Goal: Task Accomplishment & Management: Use online tool/utility

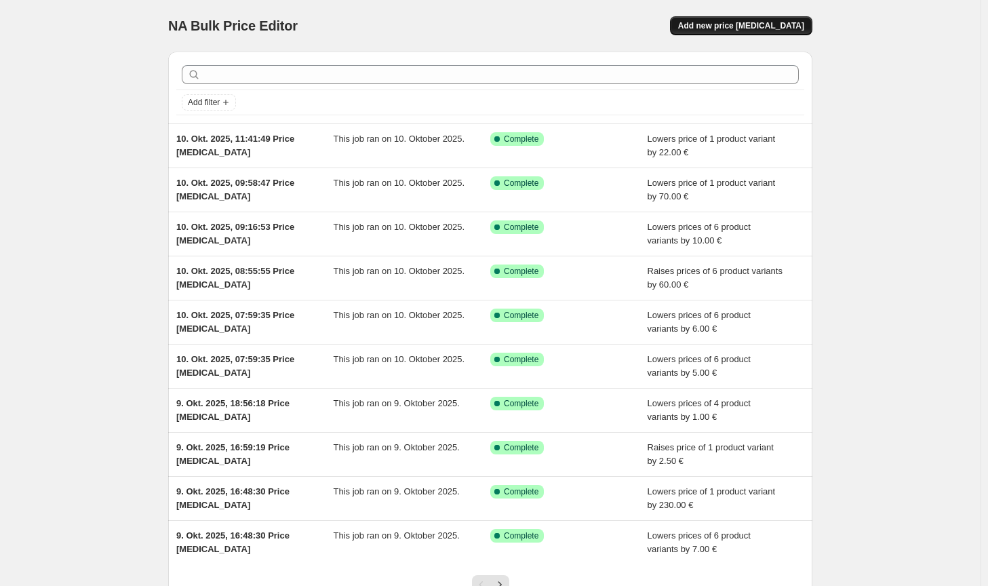
click at [758, 31] on button "Add new price [MEDICAL_DATA]" at bounding box center [741, 25] width 142 height 19
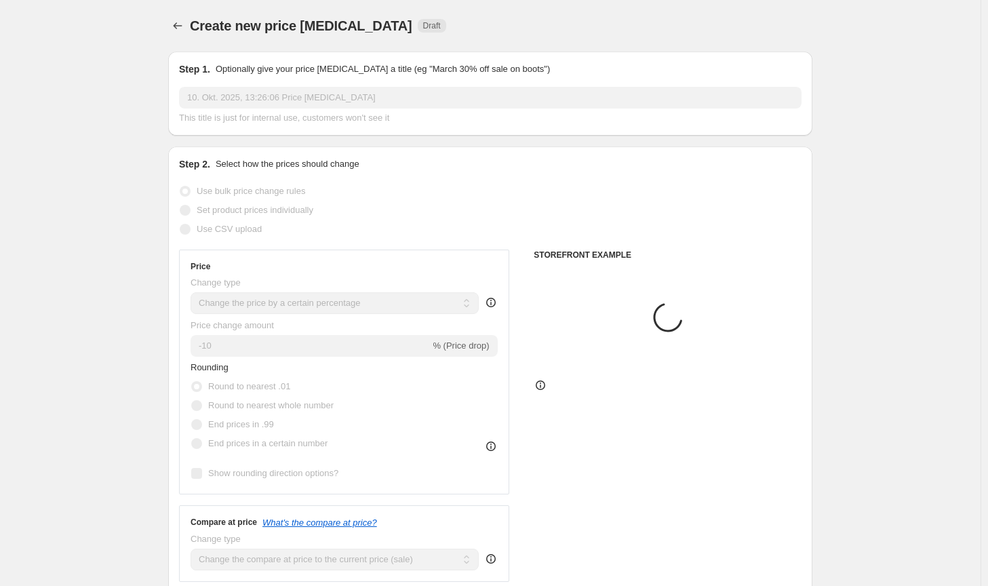
click at [349, 301] on select "Change the price to a certain amount Change the price by a certain amount Chang…" at bounding box center [335, 303] width 288 height 22
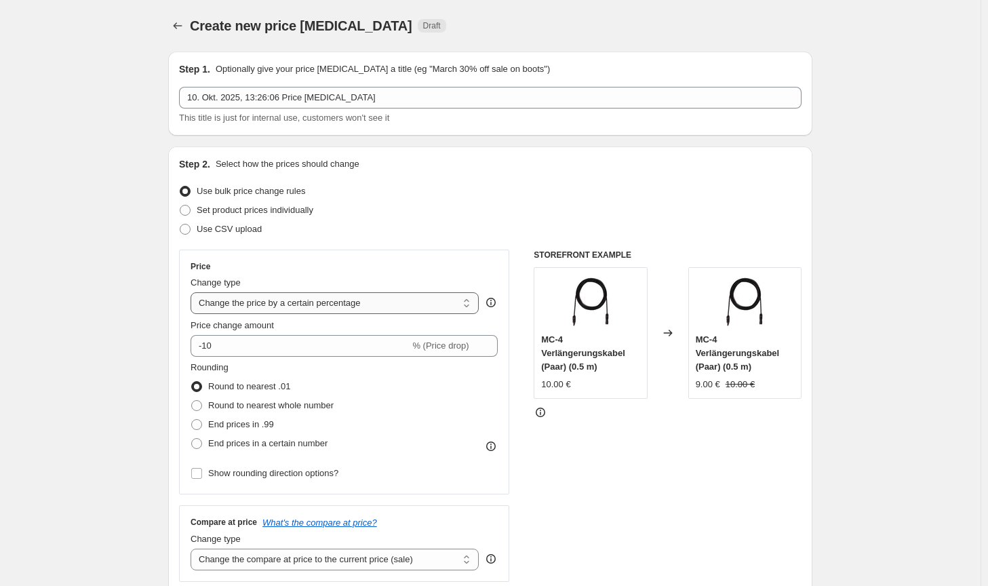
select select "by"
click at [193, 292] on select "Change the price to a certain amount Change the price by a certain amount Chang…" at bounding box center [335, 303] width 288 height 22
type input "-10.00"
click at [274, 407] on span "Round to nearest whole number" at bounding box center [270, 405] width 125 height 10
click at [192, 401] on input "Round to nearest whole number" at bounding box center [191, 400] width 1 height 1
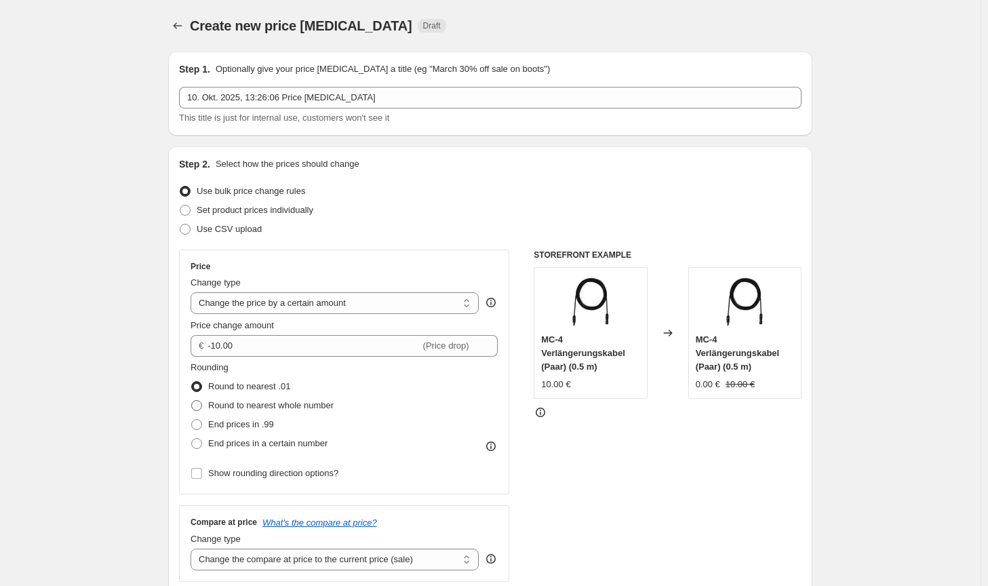
radio input "true"
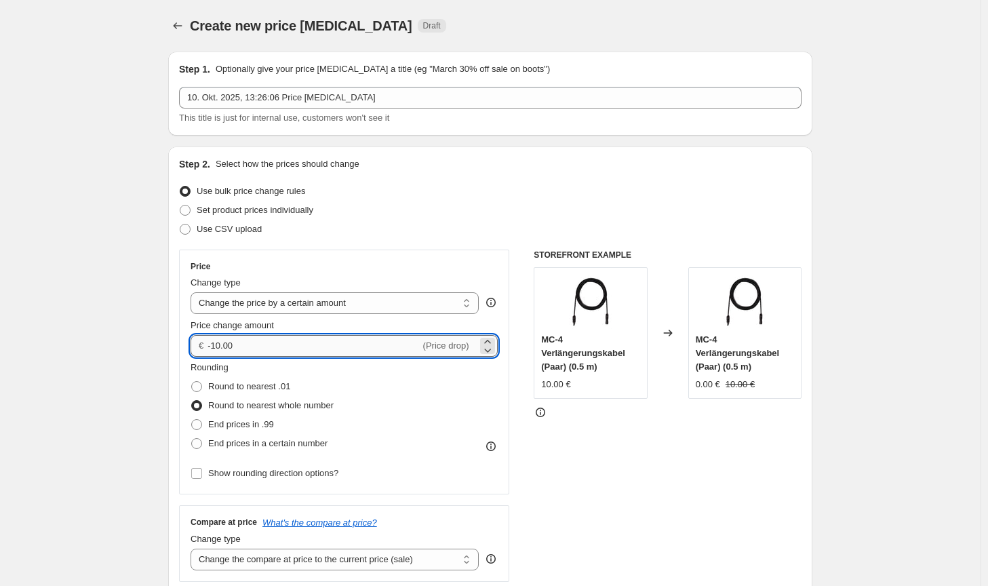
drag, startPoint x: 244, startPoint y: 347, endPoint x: 216, endPoint y: 347, distance: 27.8
click at [216, 347] on input "-10.00" at bounding box center [314, 346] width 212 height 22
drag, startPoint x: 234, startPoint y: 353, endPoint x: 214, endPoint y: 342, distance: 22.1
click at [214, 342] on input "-8" at bounding box center [314, 346] width 212 height 22
type input "-7.00"
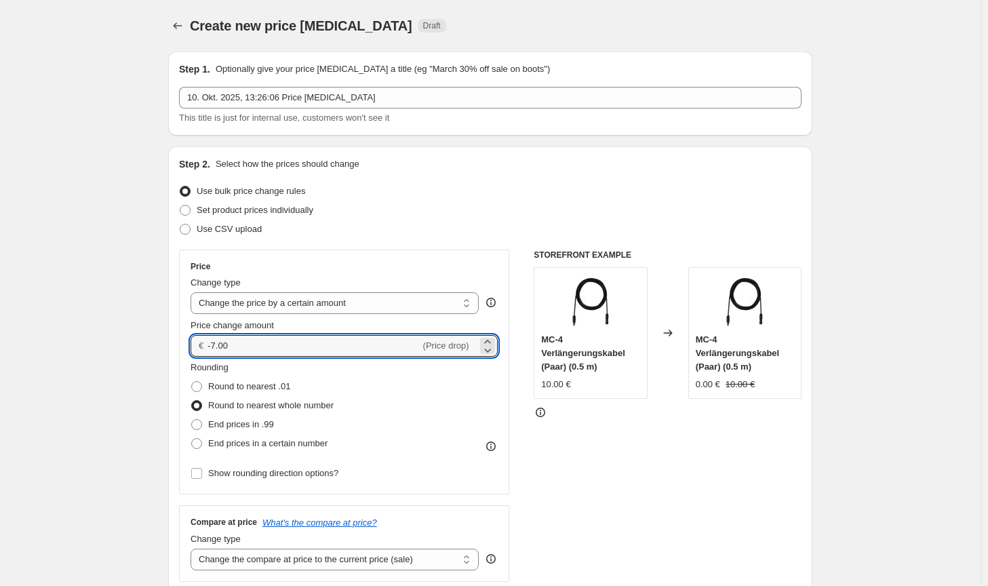
click at [669, 509] on div "STOREFRONT EXAMPLE MC-4 Verlängerungskabel (Paar) (0.5 m) 10.00 € Changed to MC…" at bounding box center [668, 416] width 268 height 332
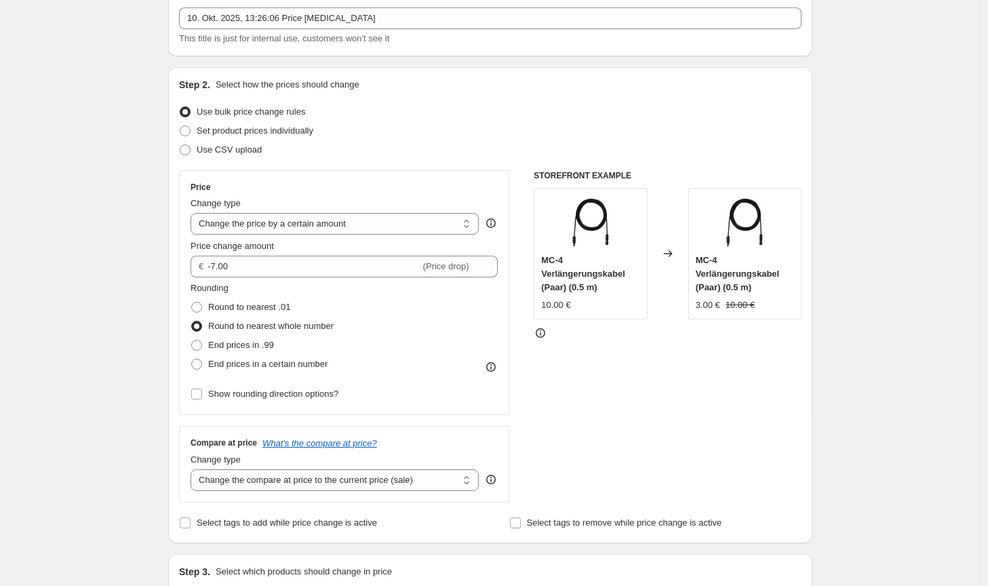
scroll to position [136, 0]
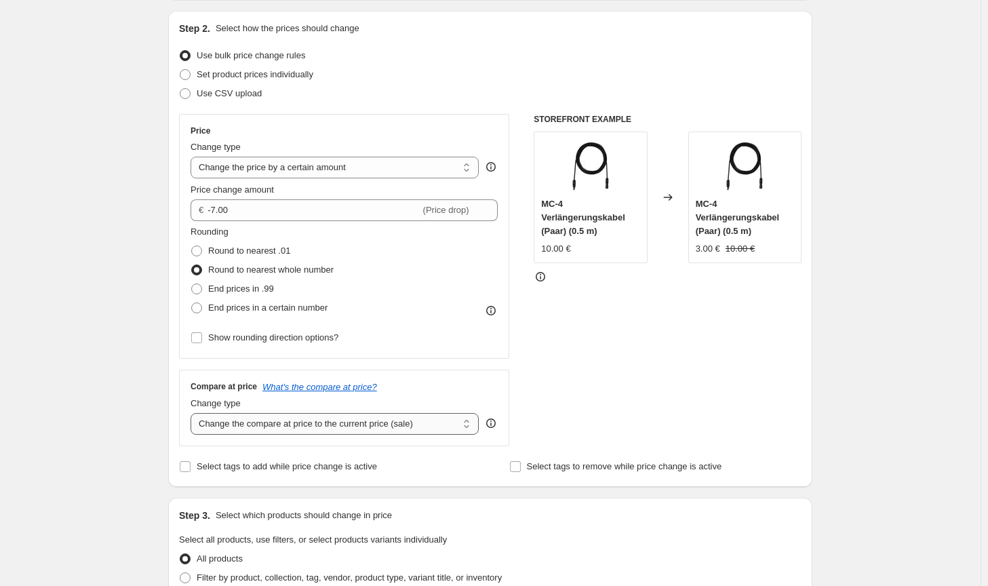
click at [435, 432] on select "Change the compare at price to the current price (sale) Change the compare at p…" at bounding box center [335, 424] width 288 height 22
select select "no_change"
click at [193, 413] on select "Change the compare at price to the current price (sale) Change the compare at p…" at bounding box center [335, 424] width 288 height 22
click at [673, 386] on div "STOREFRONT EXAMPLE MC-4 Verlängerungskabel (Paar) (0.5 m) 10.00 € Changed to MC…" at bounding box center [668, 280] width 268 height 332
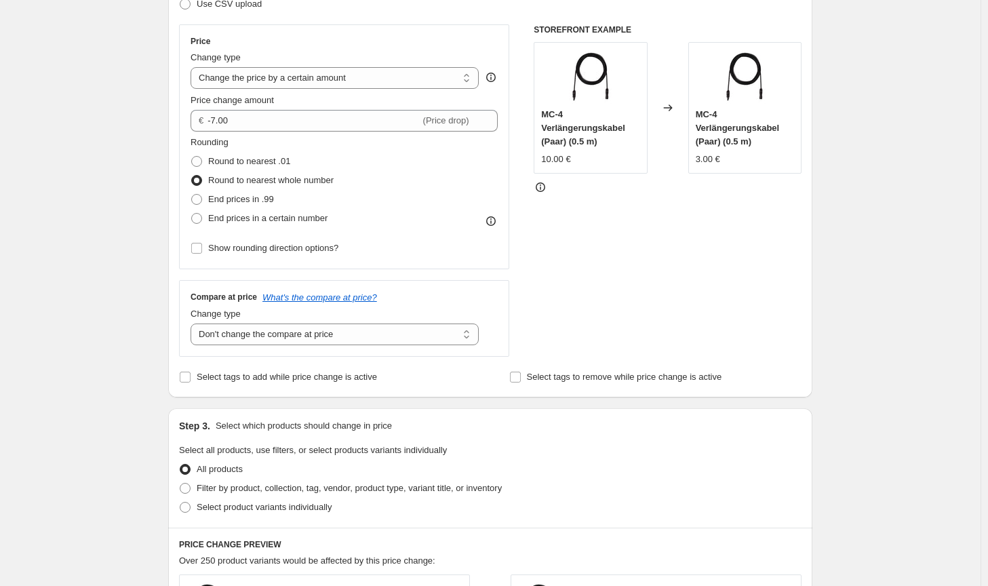
scroll to position [339, 0]
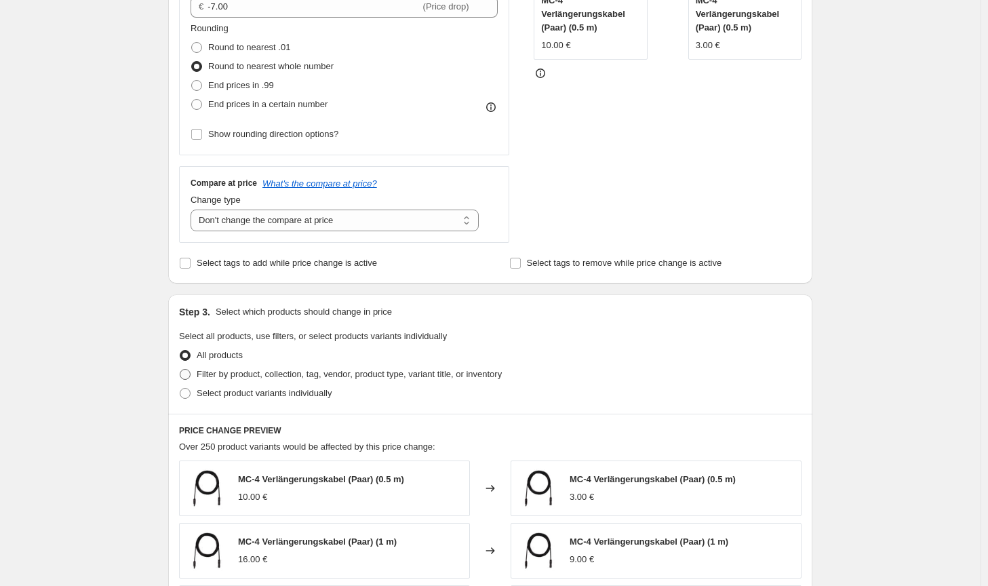
click at [502, 371] on span "Filter by product, collection, tag, vendor, product type, variant title, or inv…" at bounding box center [349, 374] width 305 height 10
click at [180, 370] on input "Filter by product, collection, tag, vendor, product type, variant title, or inv…" at bounding box center [180, 369] width 1 height 1
radio input "true"
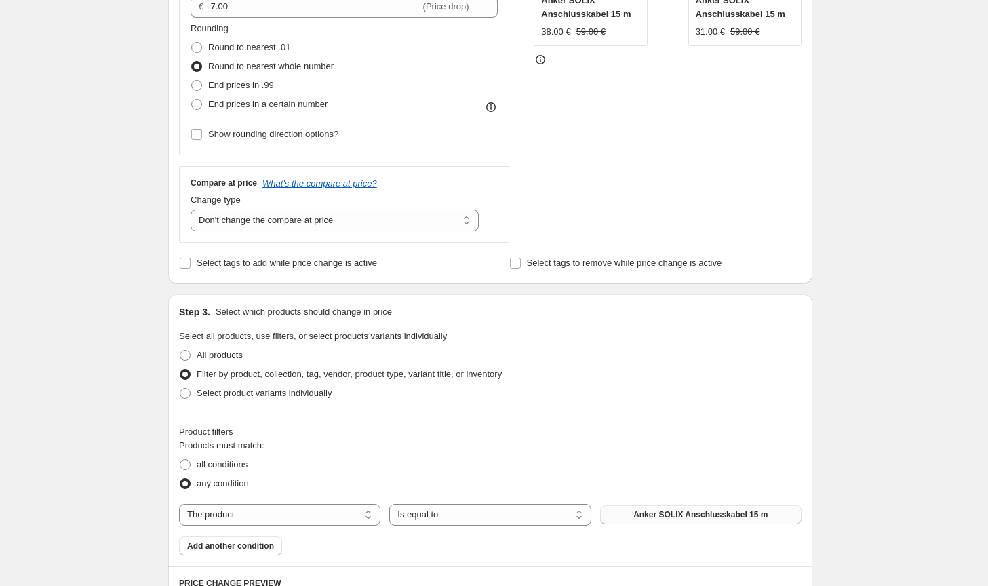
click at [686, 515] on span "Anker SOLIX Anschlusskabel 15 m" at bounding box center [700, 514] width 134 height 11
click at [694, 519] on span "Anker SOLIX Anschlusskabel 15 m" at bounding box center [700, 514] width 134 height 11
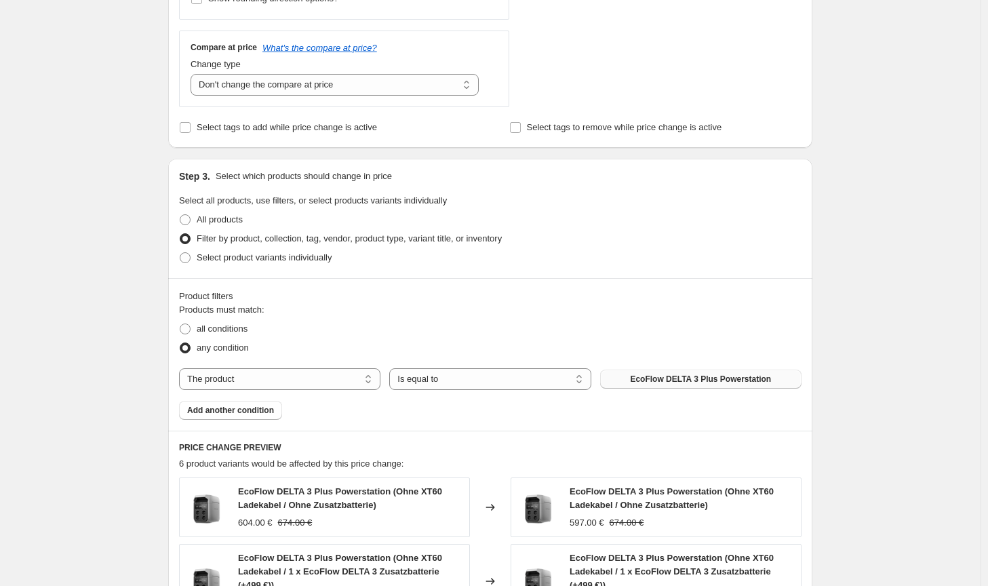
scroll to position [882, 0]
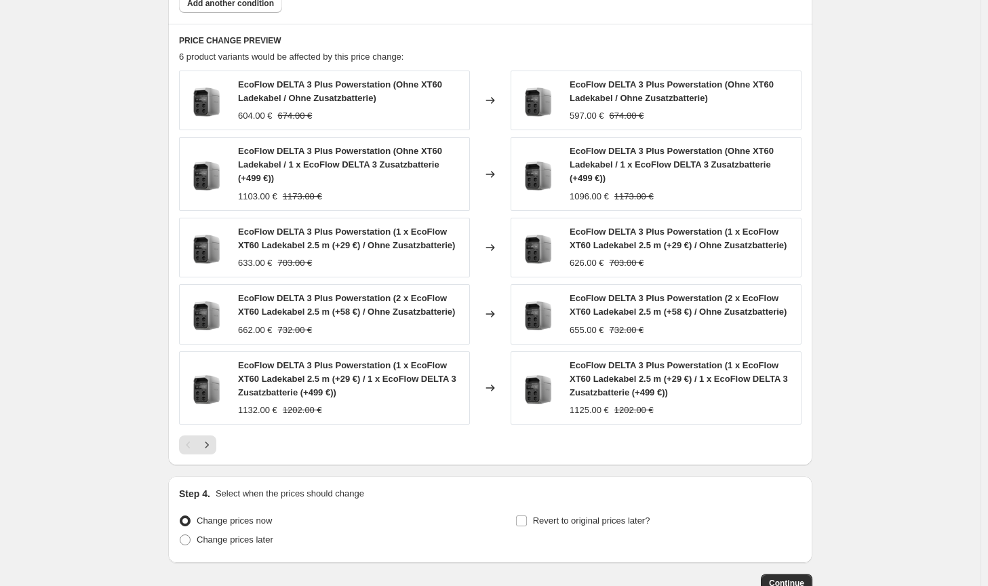
click at [795, 576] on button "Continue" at bounding box center [787, 583] width 52 height 19
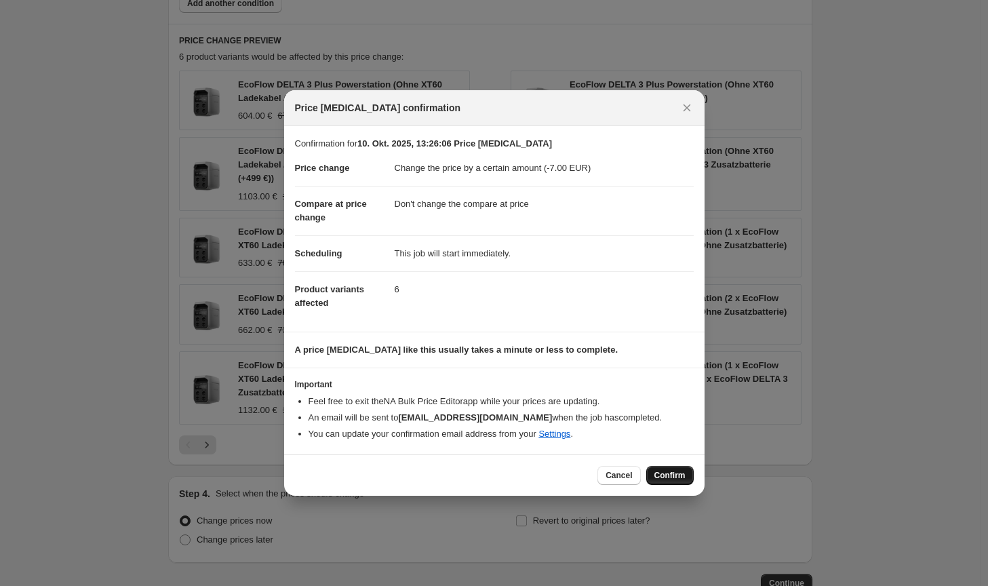
click at [669, 475] on span "Confirm" at bounding box center [669, 475] width 31 height 11
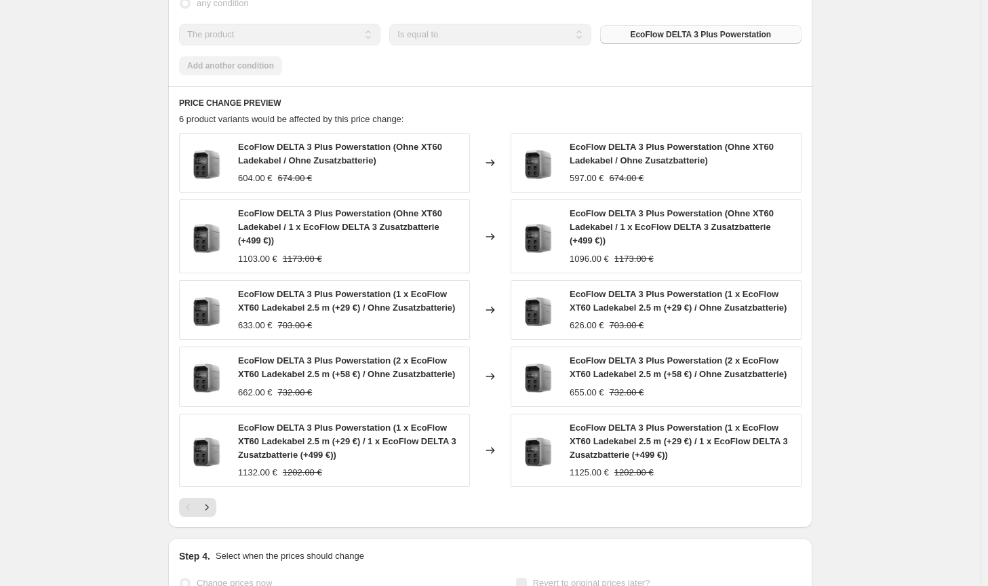
select select "by"
select select "no_change"
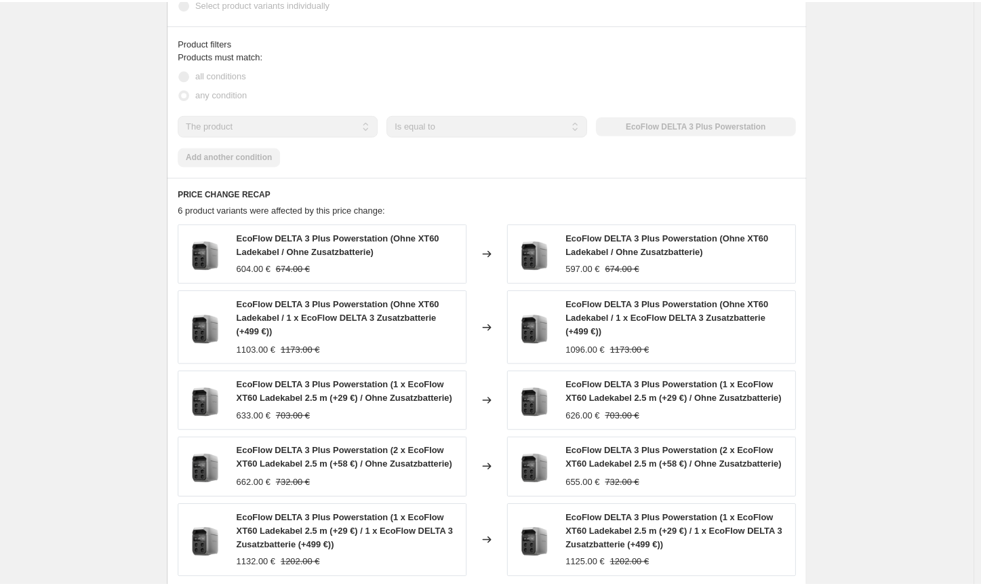
scroll to position [0, 0]
